Goal: Find specific page/section: Find specific page/section

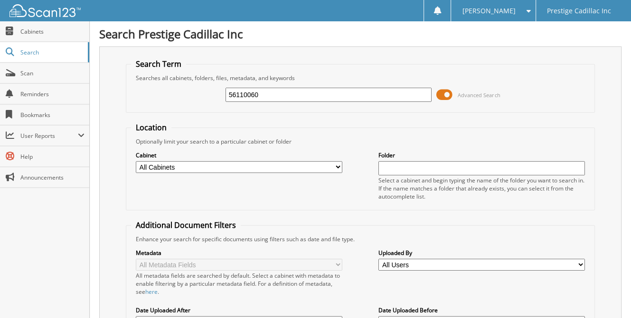
type input "56110060"
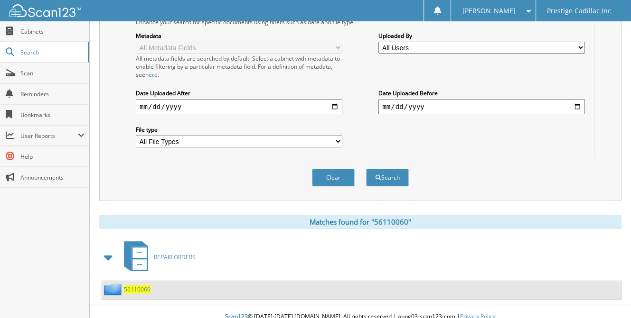
click at [131, 286] on span "56110060" at bounding box center [137, 290] width 27 height 8
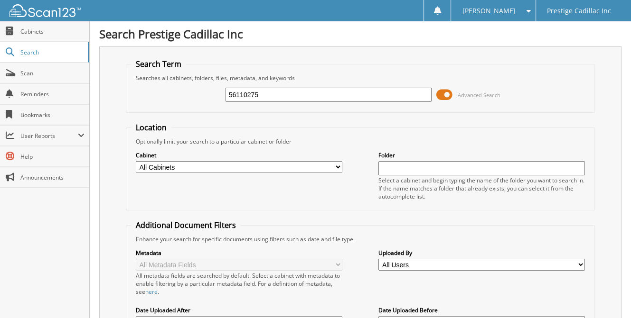
type input "56110275"
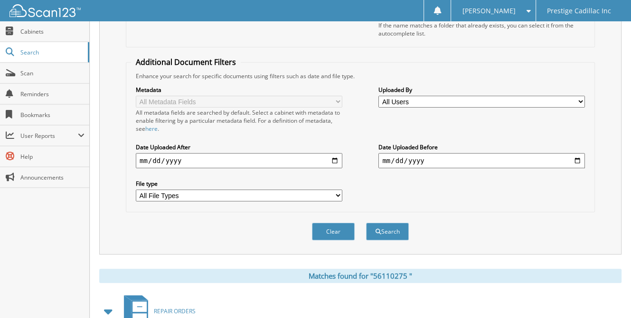
scroll to position [217, 0]
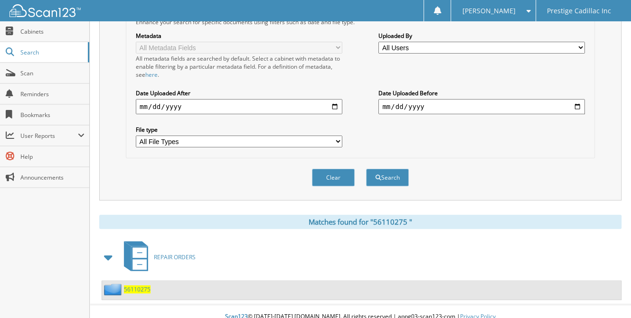
click at [134, 286] on span "5 6 1 1 0 2 7 5" at bounding box center [137, 290] width 27 height 8
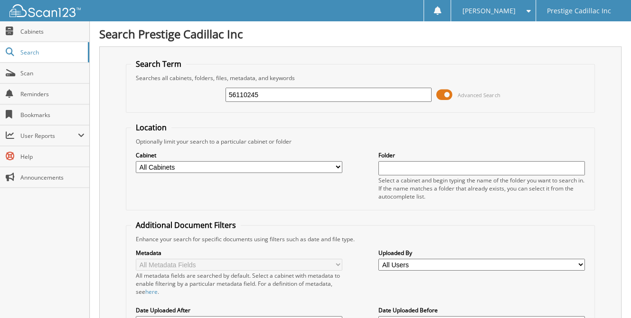
type input "56110245"
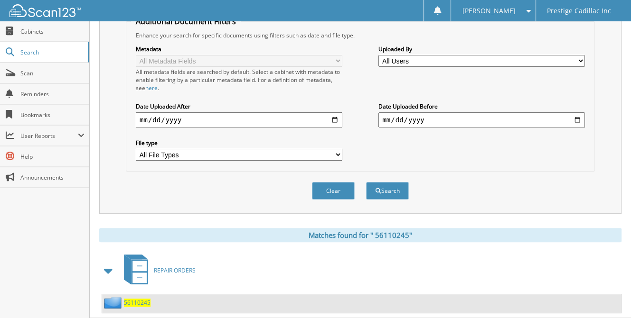
scroll to position [217, 0]
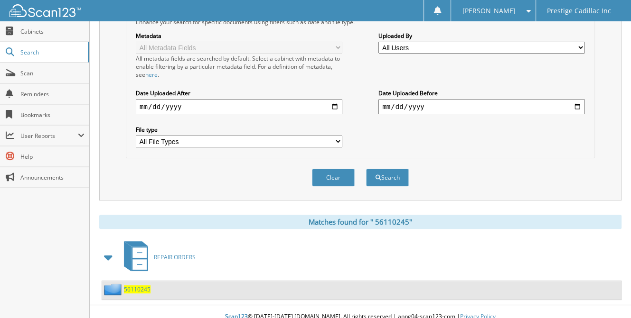
click at [135, 286] on span "5 6 1 1 0 2 4 5" at bounding box center [137, 290] width 27 height 8
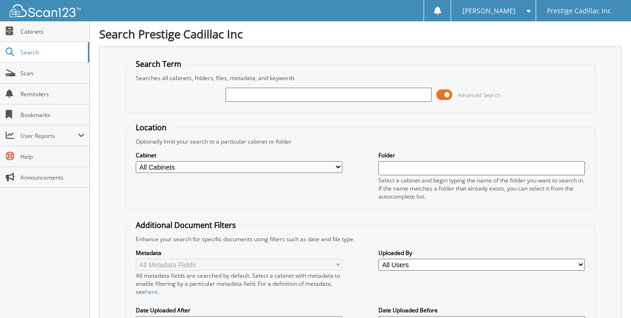
click at [242, 91] on input "text" at bounding box center [328, 95] width 206 height 14
type input "56109625"
click at [268, 93] on input "56109625" at bounding box center [328, 95] width 206 height 14
type input "5"
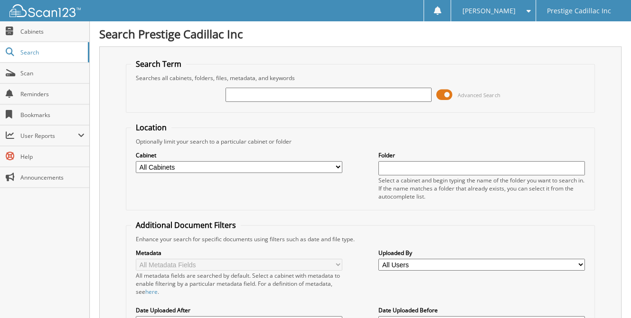
paste input "56110380"
type input "56110380"
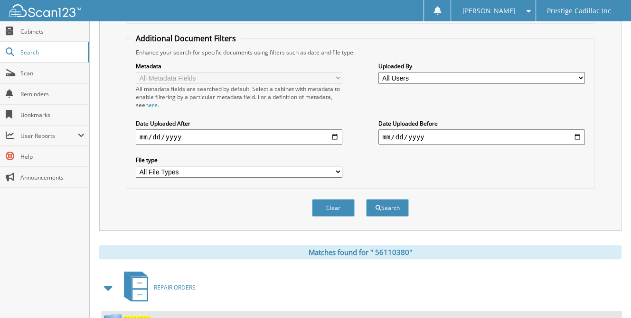
scroll to position [217, 0]
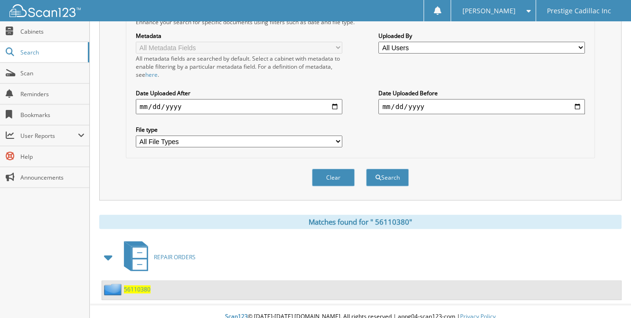
click at [139, 286] on span "5 6 1 1 0 3 8 0" at bounding box center [137, 290] width 27 height 8
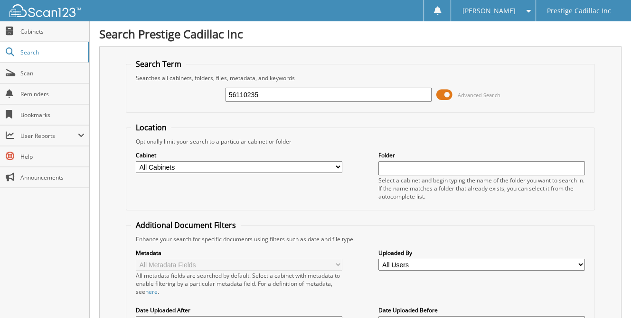
type input "56110235"
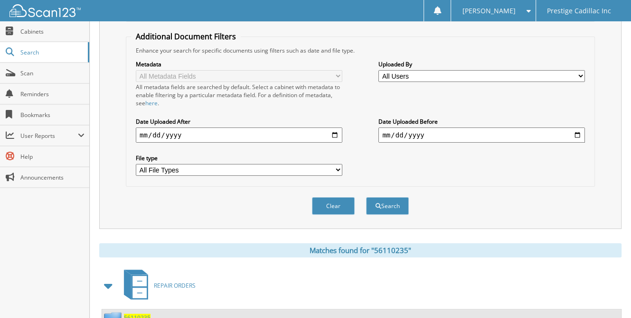
scroll to position [217, 0]
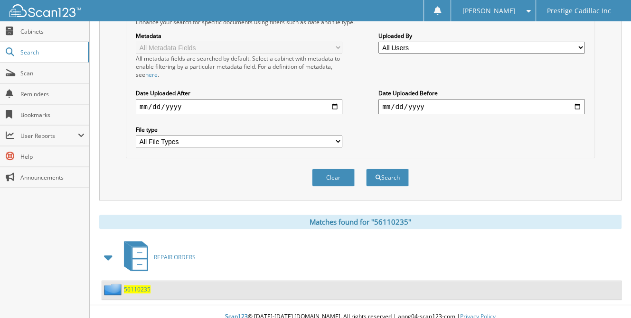
click at [138, 286] on span "56110235" at bounding box center [137, 290] width 27 height 8
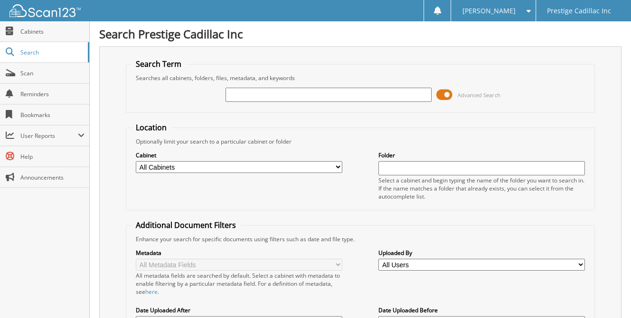
click at [294, 100] on input "text" at bounding box center [328, 95] width 206 height 14
type input "56110150"
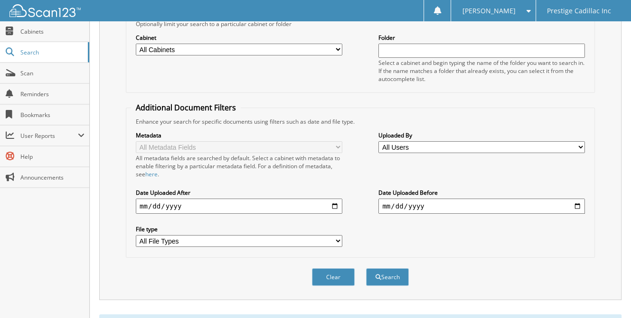
scroll to position [217, 0]
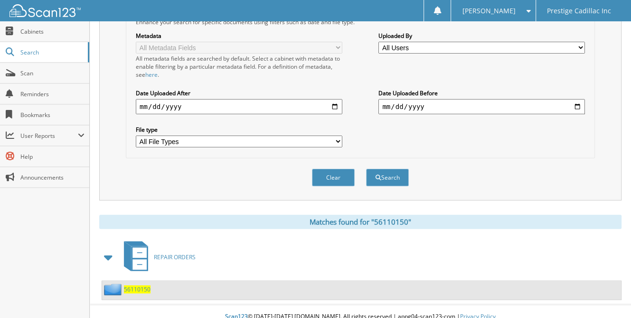
click at [142, 286] on span "56110150" at bounding box center [137, 290] width 27 height 8
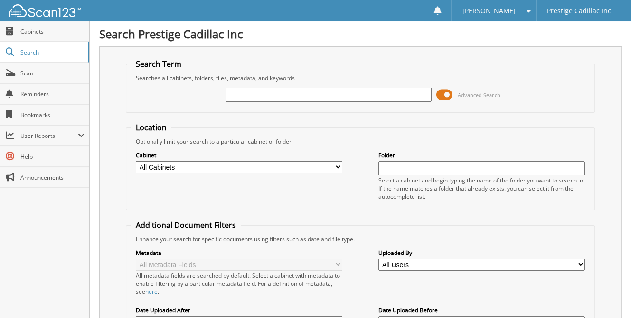
click at [271, 94] on input "text" at bounding box center [328, 95] width 206 height 14
type input "56109989"
click at [310, 99] on input "56109989" at bounding box center [328, 95] width 206 height 14
type input "5"
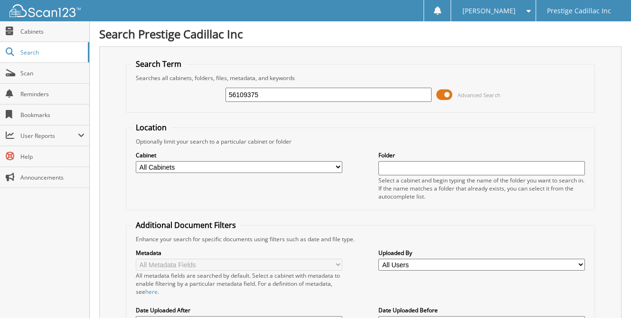
type input "56109375"
click at [304, 93] on input "56109375" at bounding box center [328, 95] width 206 height 14
type input "5"
type input "56110324"
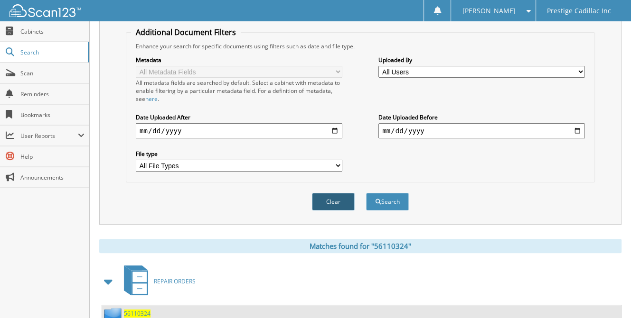
scroll to position [217, 0]
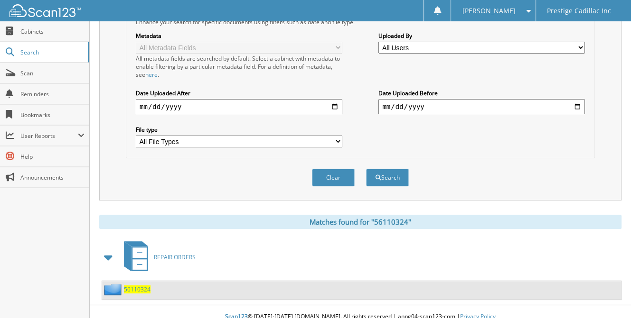
click at [141, 286] on span "56110324" at bounding box center [137, 290] width 27 height 8
